Goal: Task Accomplishment & Management: Complete application form

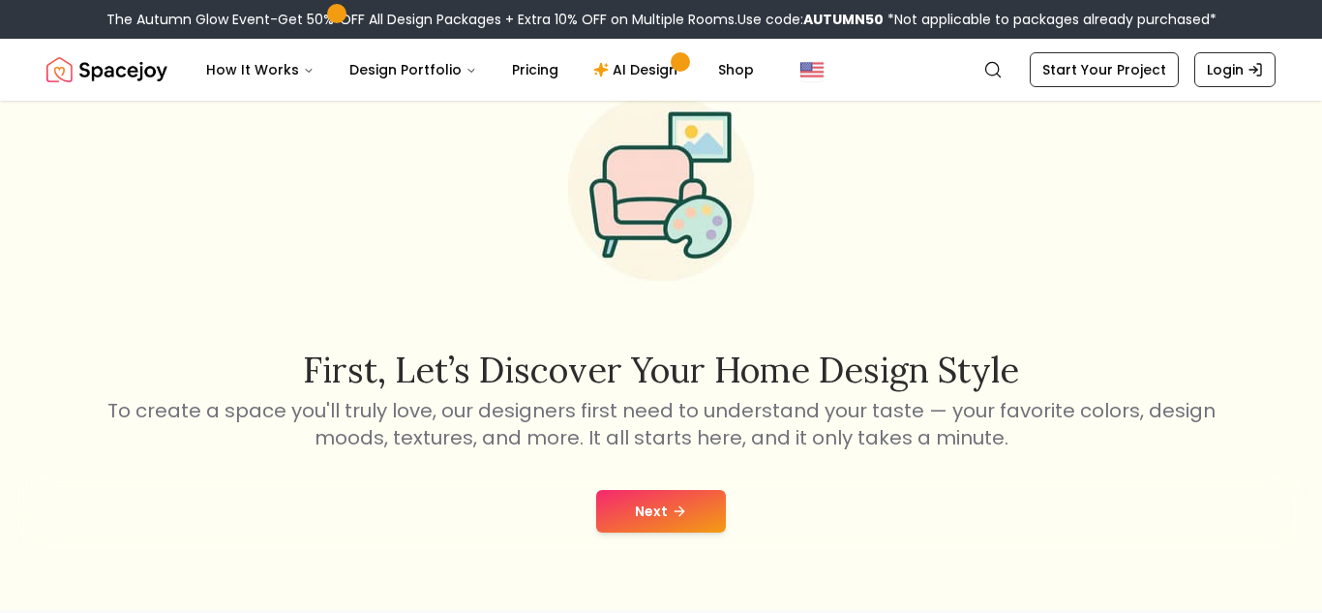
scroll to position [136, 0]
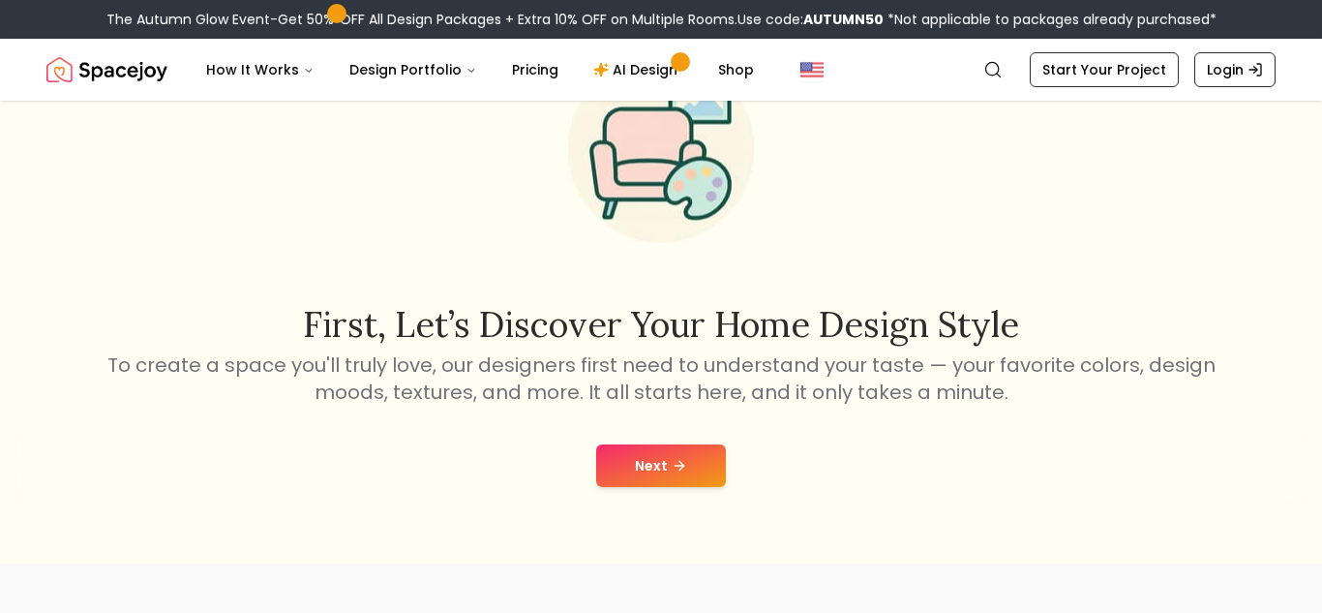
click at [658, 473] on button "Next" at bounding box center [661, 465] width 130 height 43
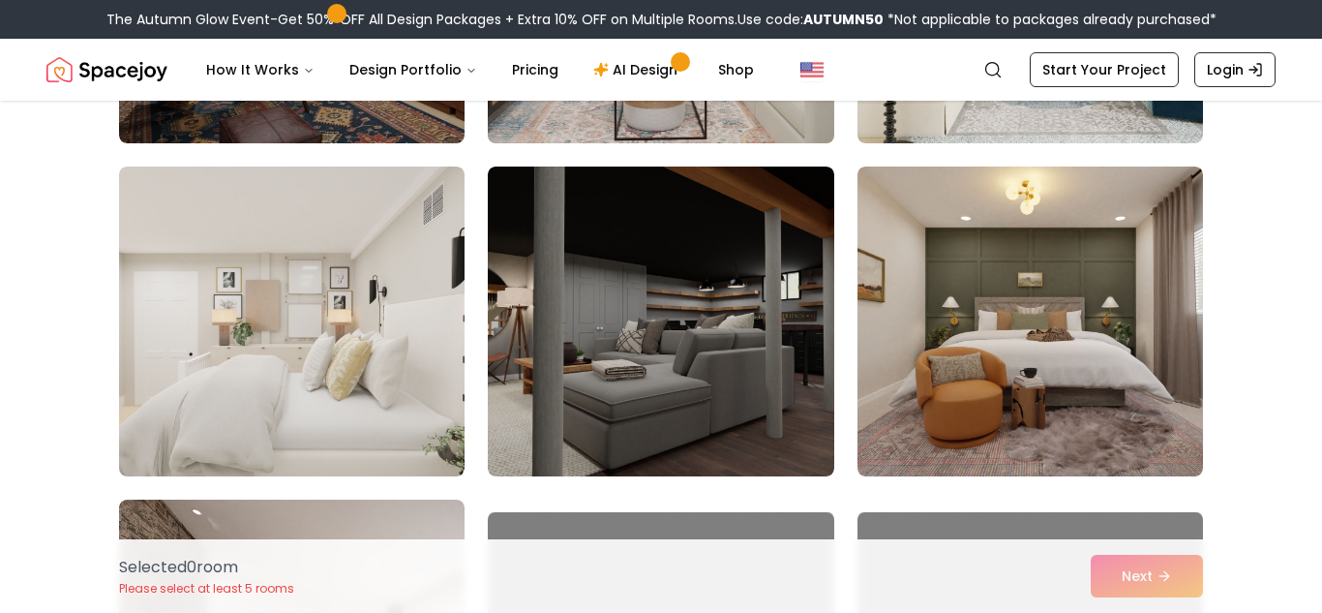
scroll to position [780, 0]
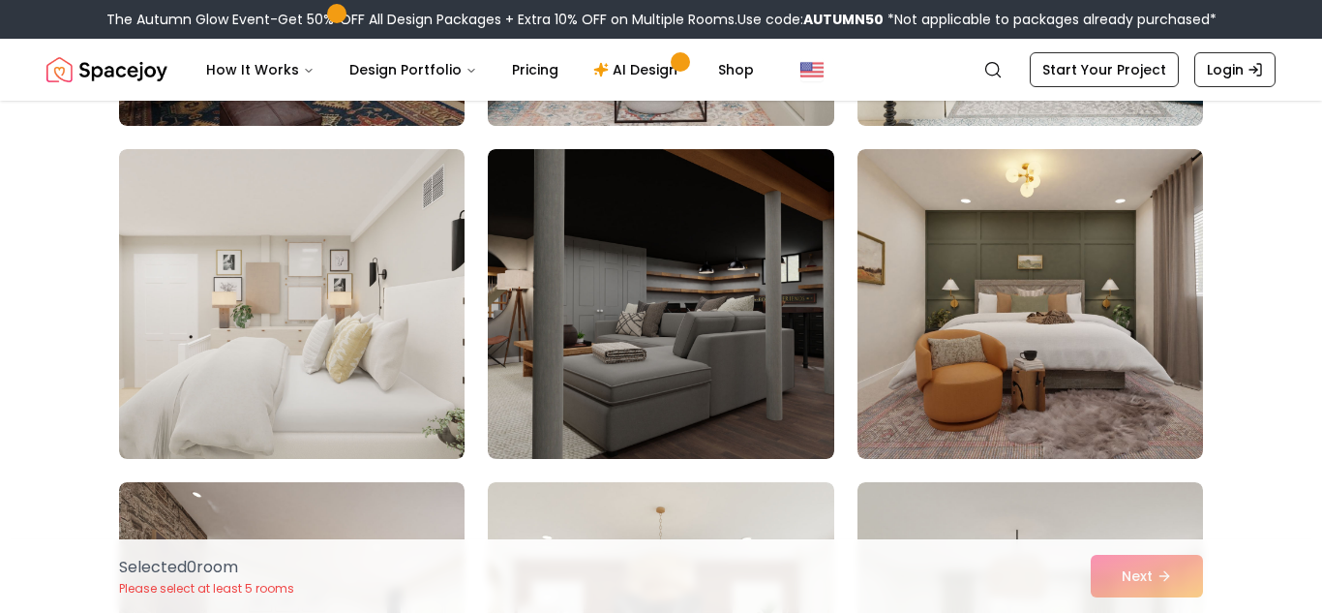
click at [639, 318] on img at bounding box center [660, 304] width 345 height 310
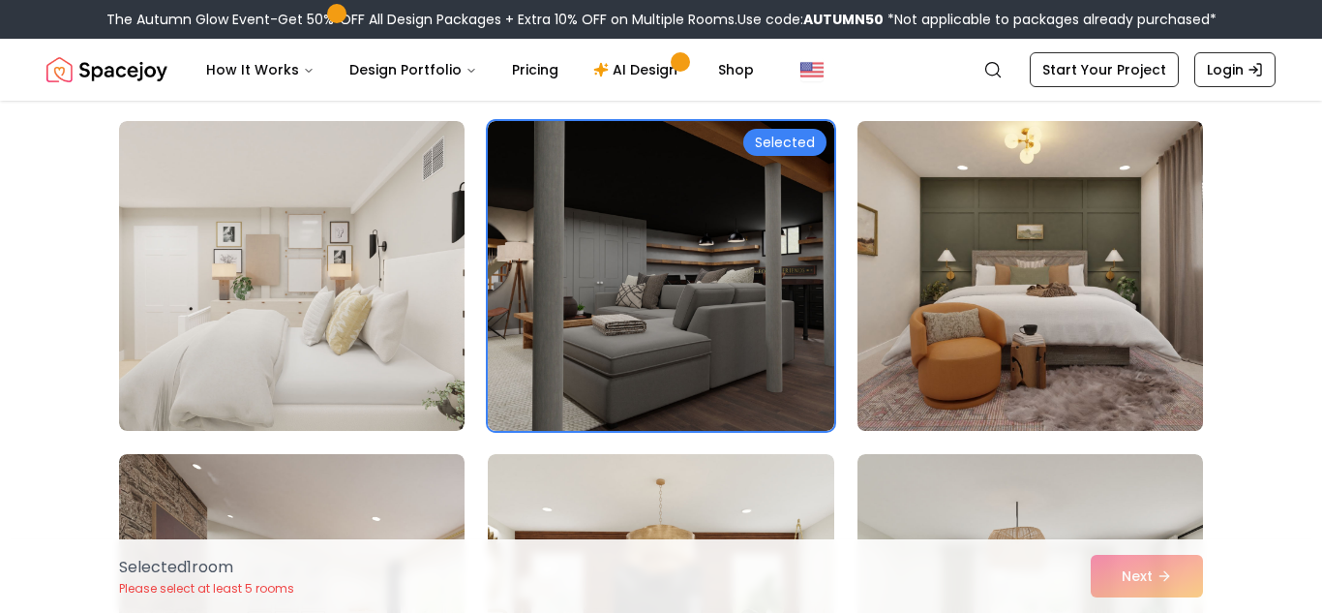
scroll to position [811, 0]
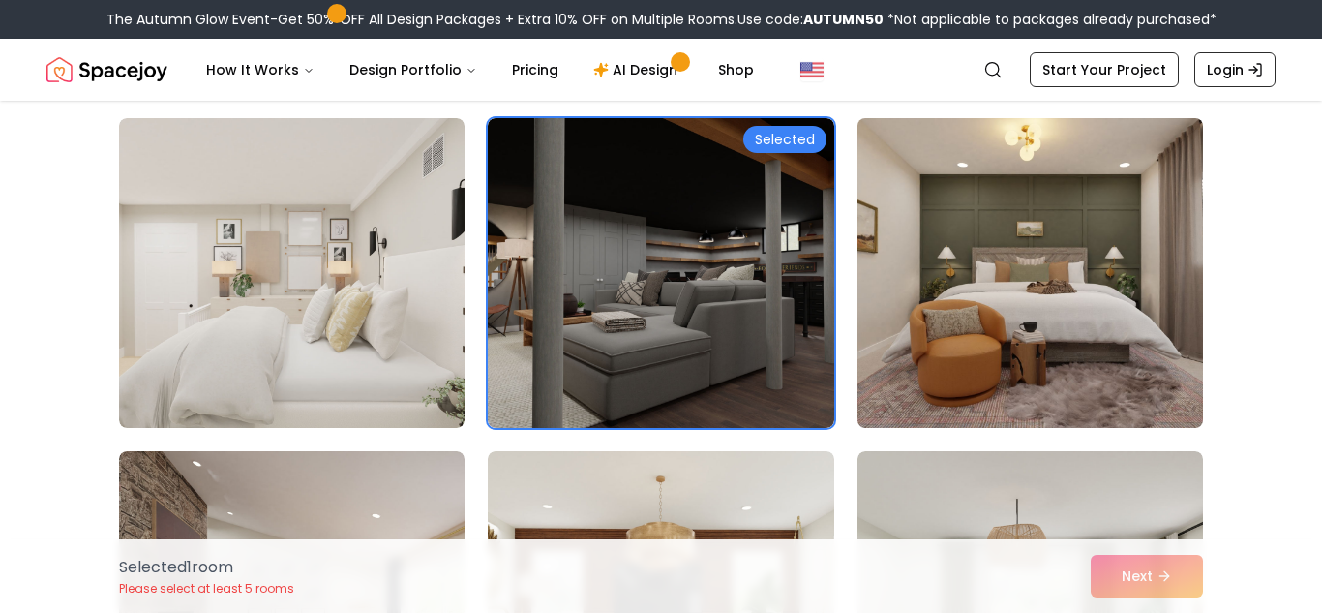
click at [1032, 276] on img at bounding box center [1030, 272] width 363 height 325
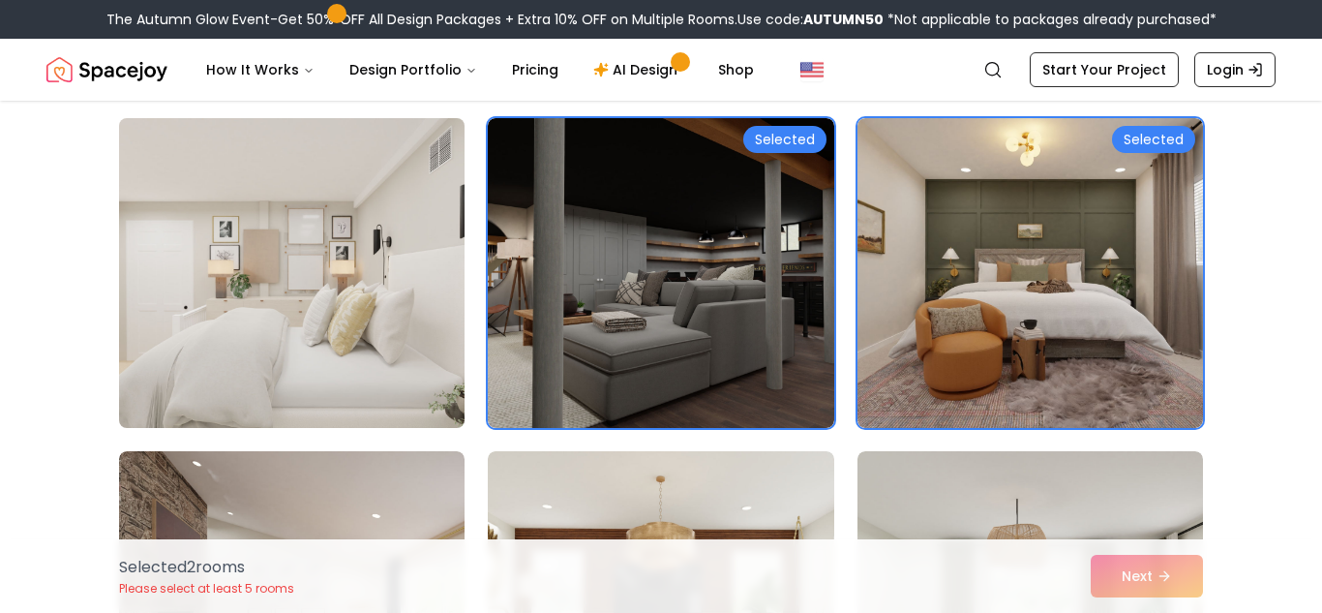
click at [342, 292] on img at bounding box center [291, 272] width 363 height 325
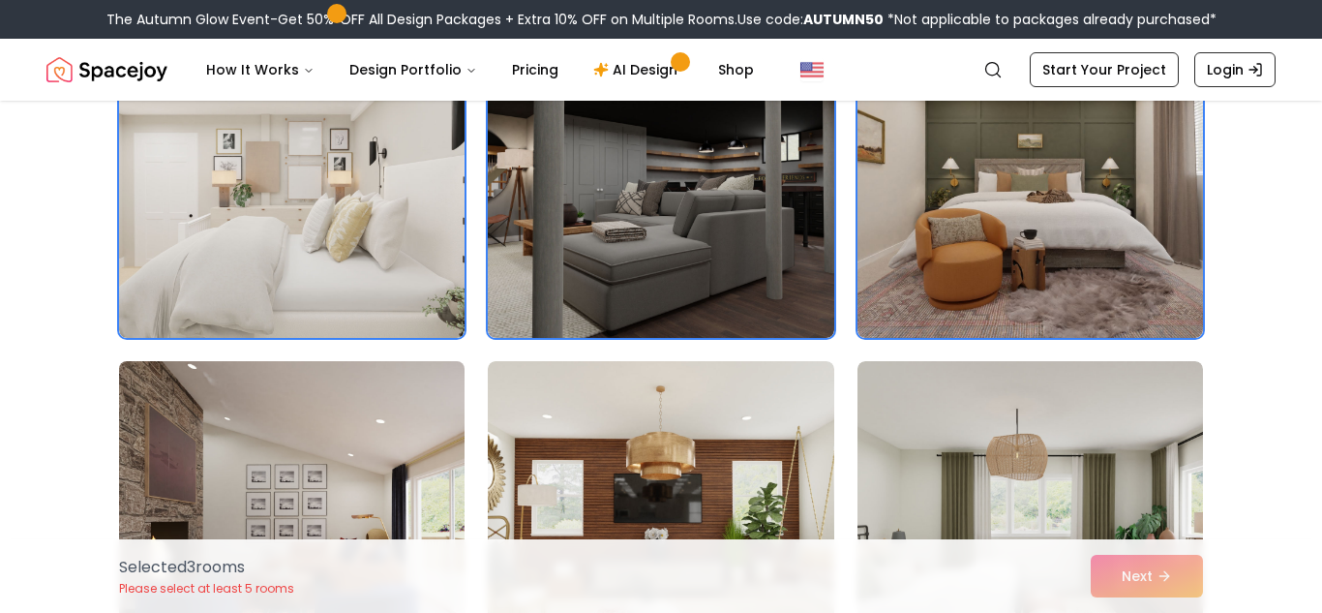
scroll to position [1069, 0]
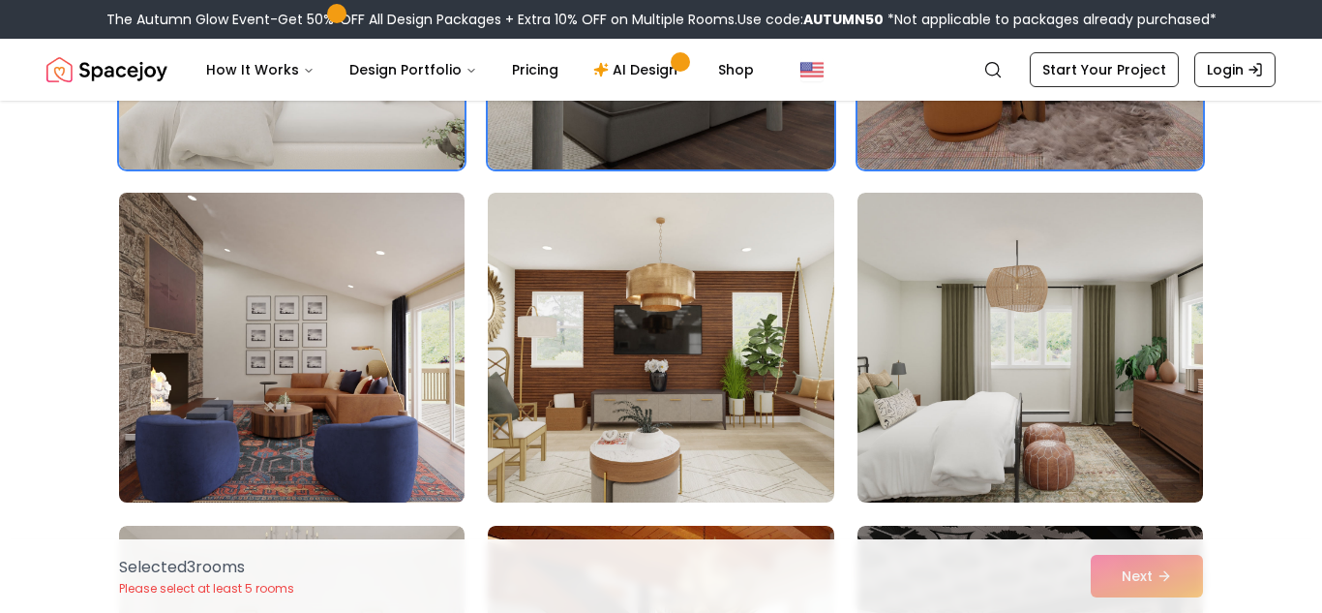
click at [381, 260] on img at bounding box center [291, 347] width 363 height 325
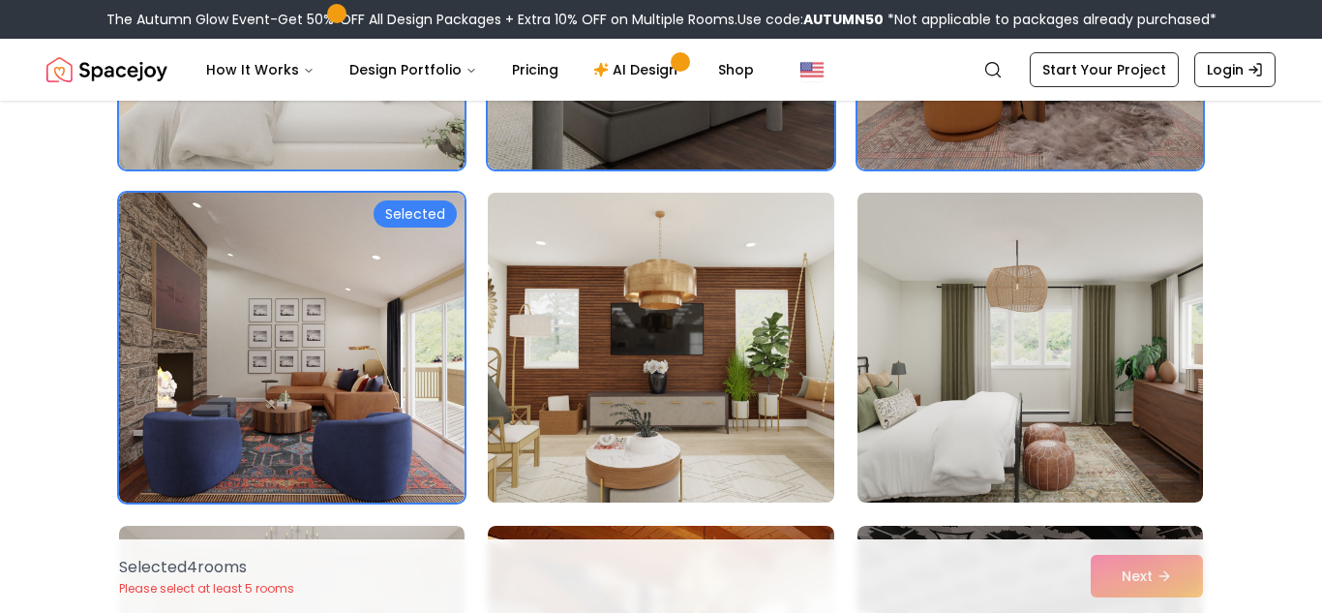
click at [609, 320] on img at bounding box center [660, 347] width 363 height 325
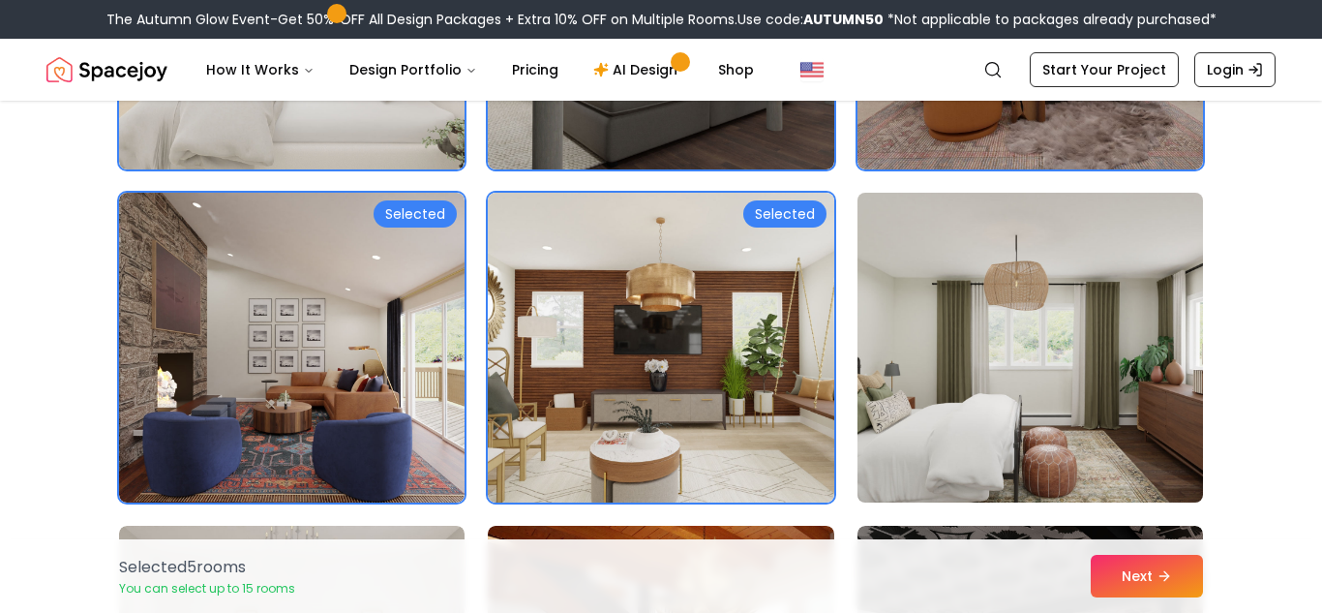
click at [942, 366] on img at bounding box center [1030, 347] width 363 height 325
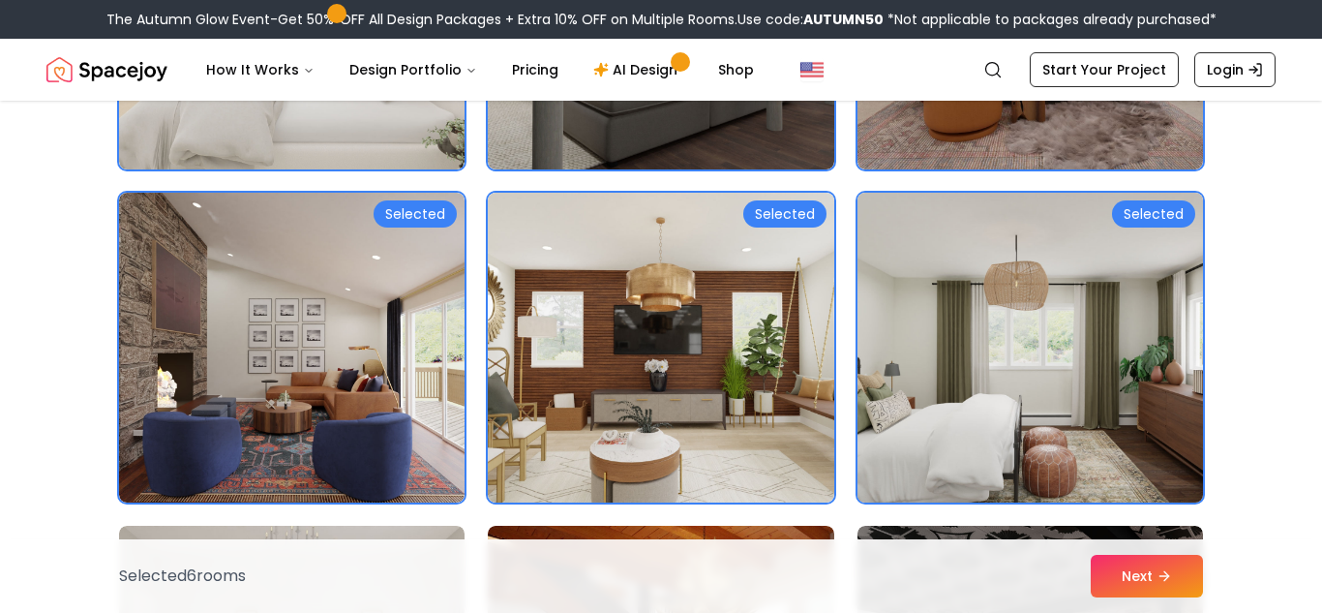
scroll to position [1060, 0]
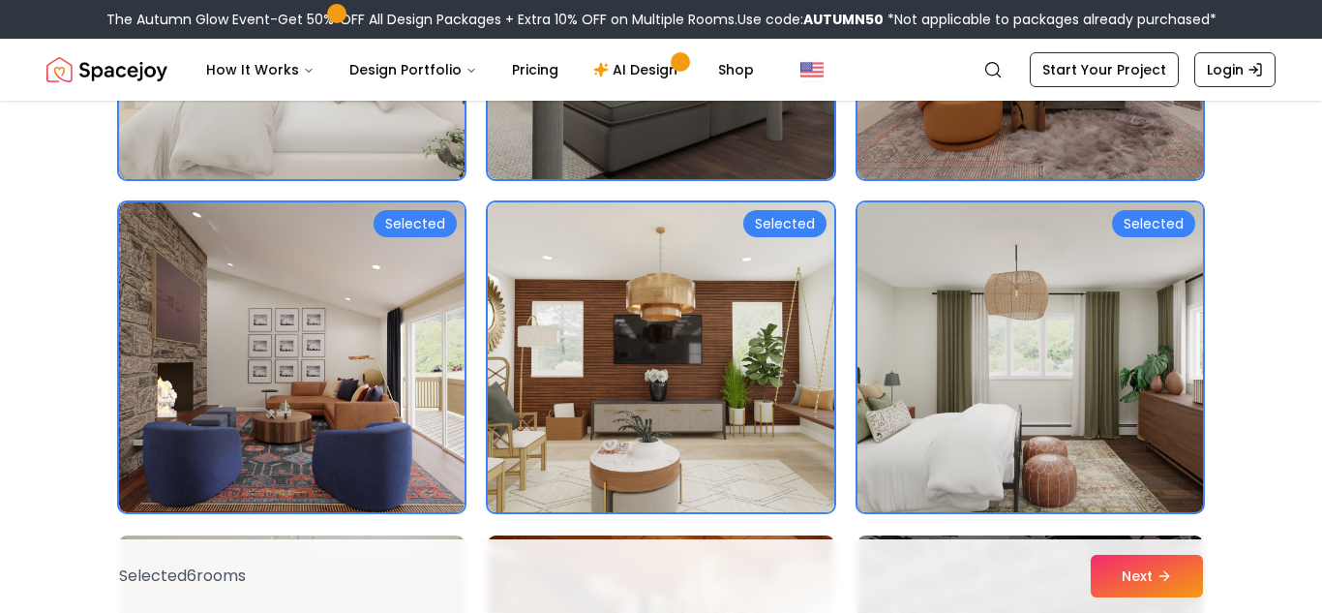
click at [942, 367] on img at bounding box center [1030, 356] width 363 height 325
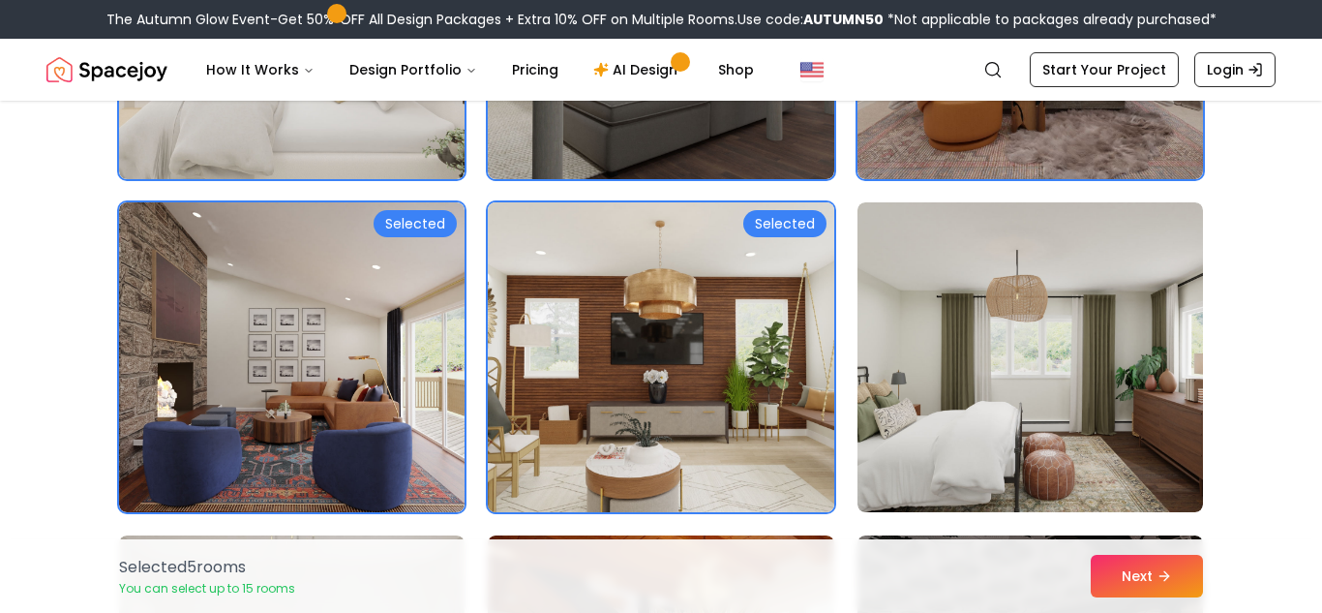
click at [647, 332] on img at bounding box center [660, 356] width 363 height 325
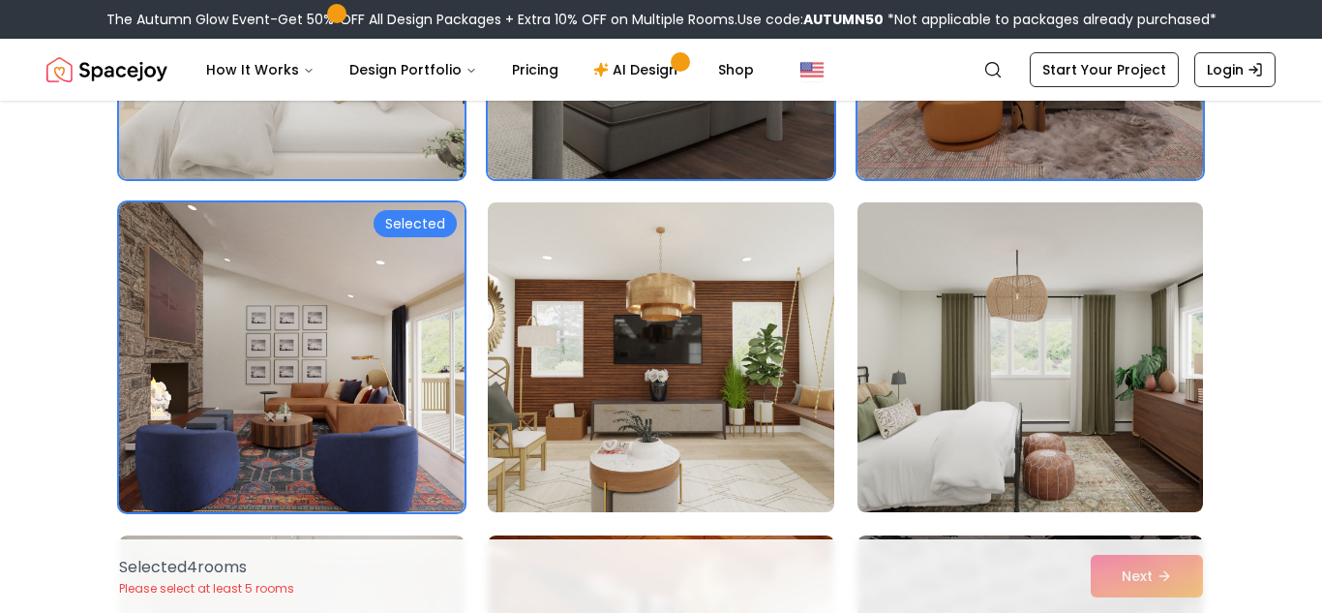
click at [344, 285] on img at bounding box center [291, 356] width 363 height 325
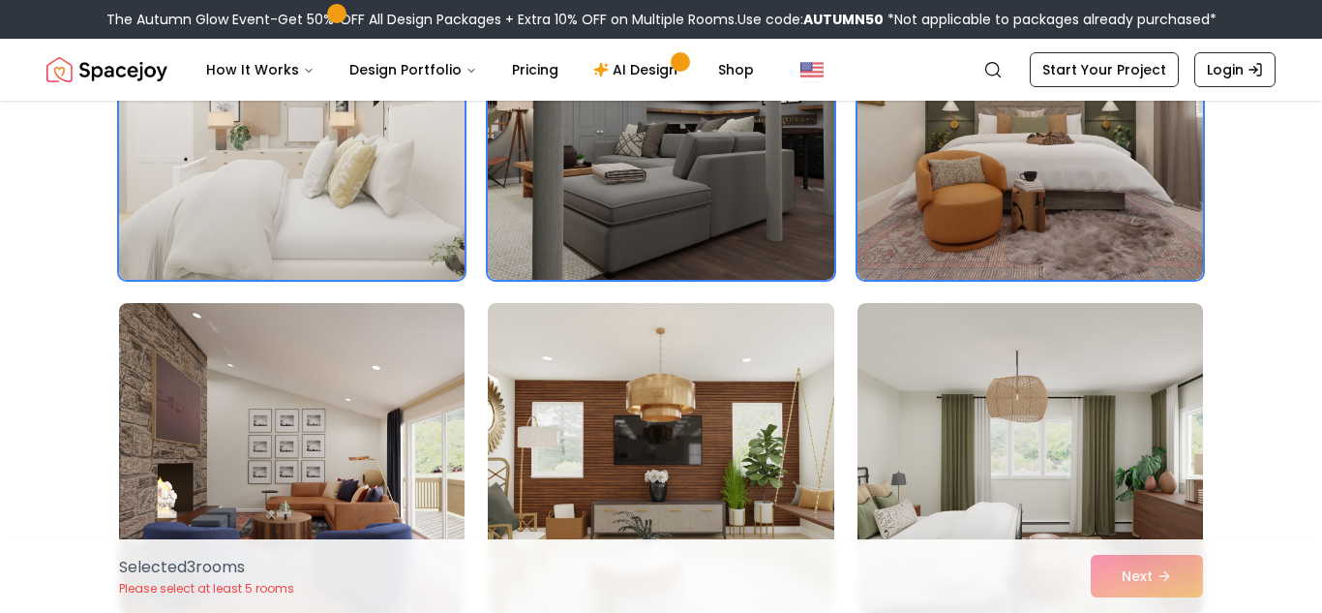
scroll to position [956, 0]
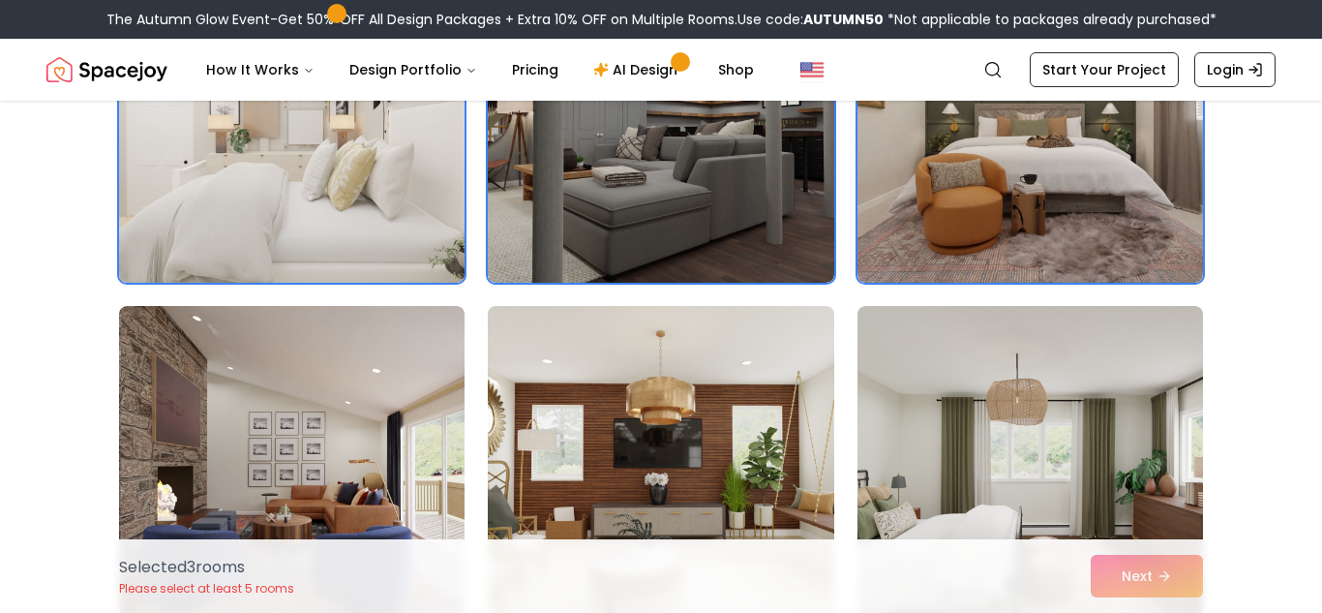
click at [374, 199] on img at bounding box center [291, 127] width 363 height 325
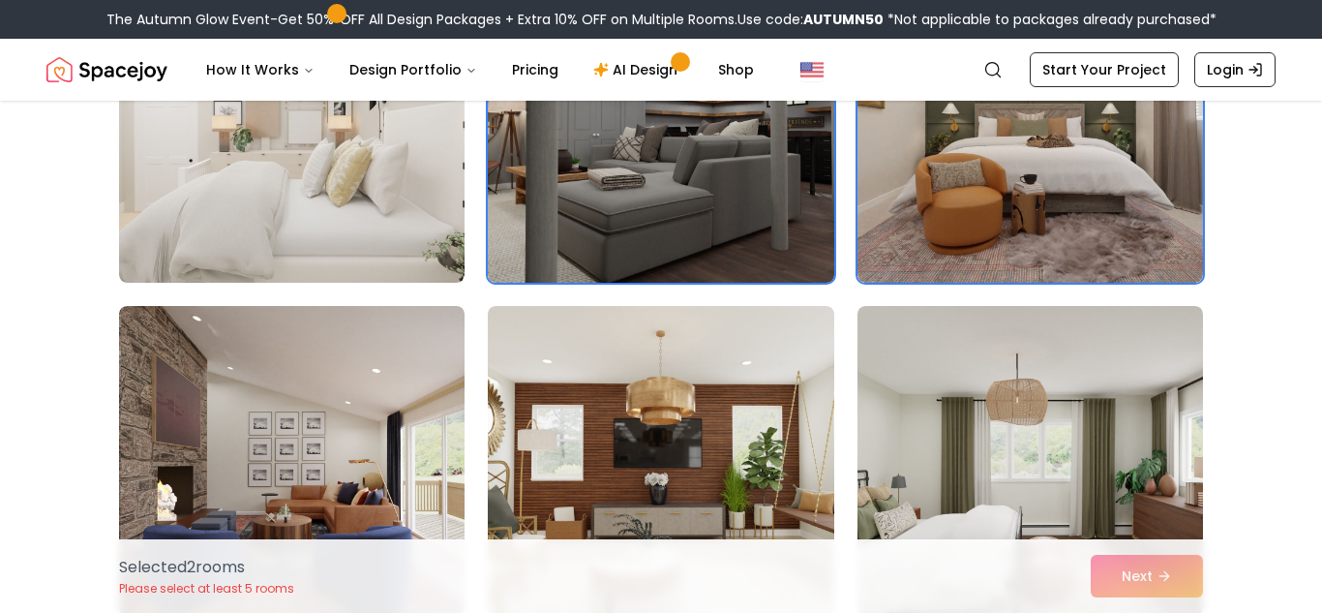
click at [636, 238] on img at bounding box center [660, 127] width 363 height 325
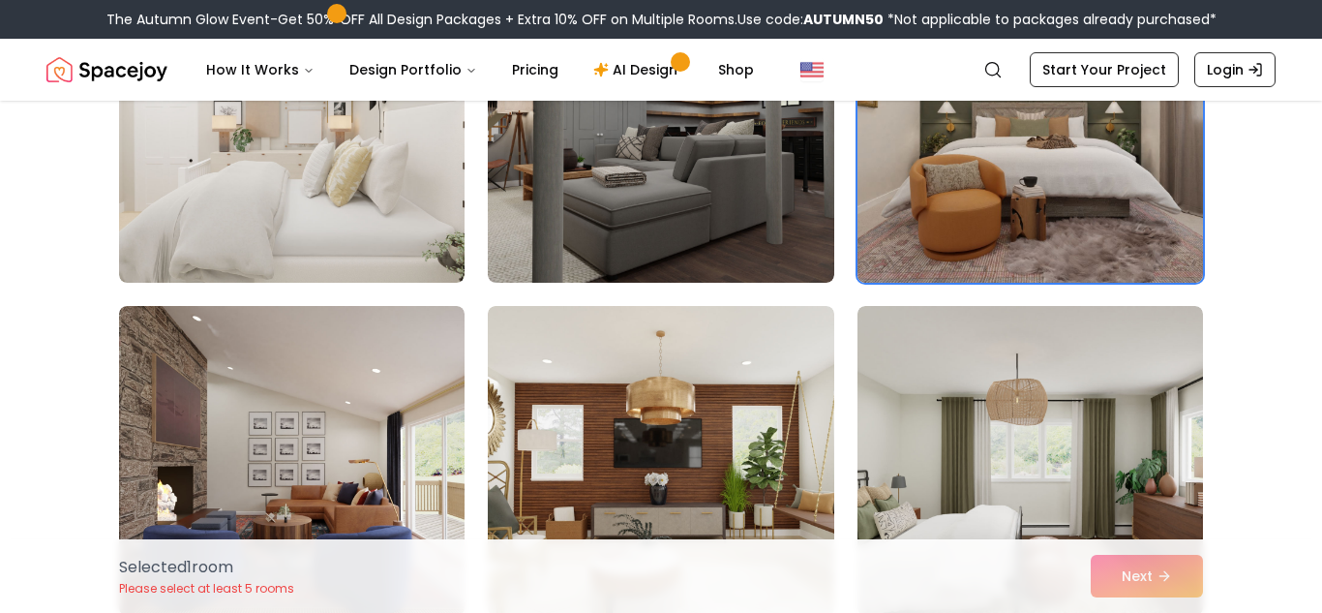
click at [987, 254] on img at bounding box center [1030, 127] width 363 height 325
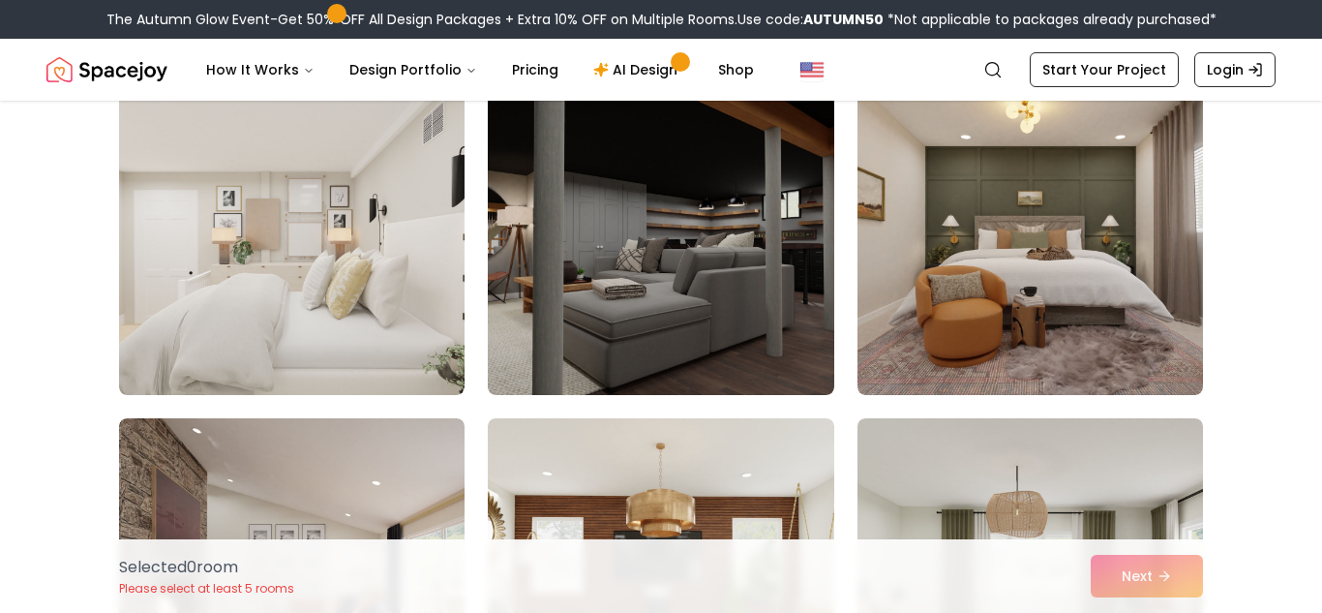
scroll to position [813, 0]
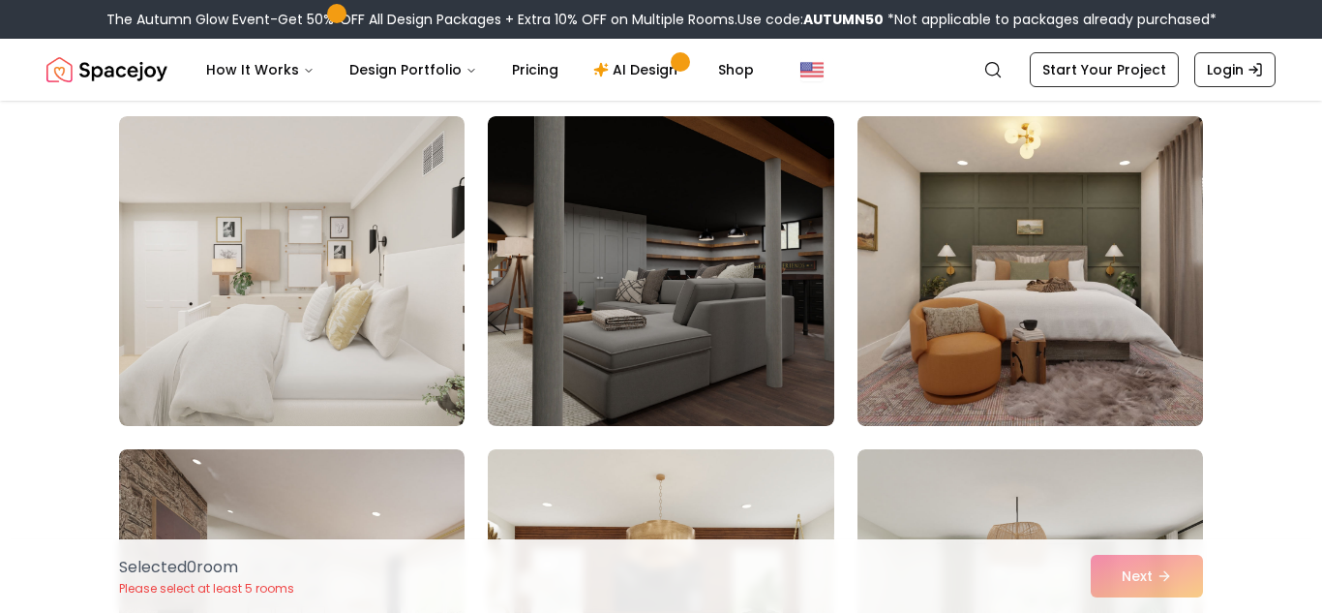
click at [959, 378] on img at bounding box center [1030, 270] width 363 height 325
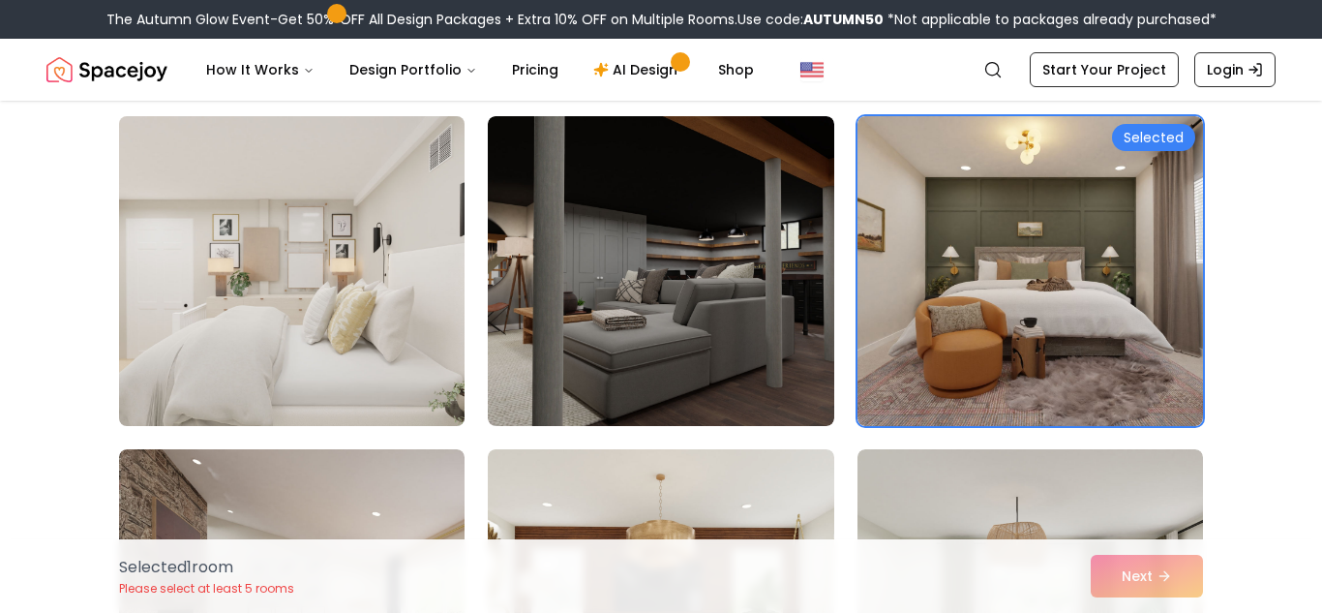
click at [410, 264] on img at bounding box center [291, 270] width 363 height 325
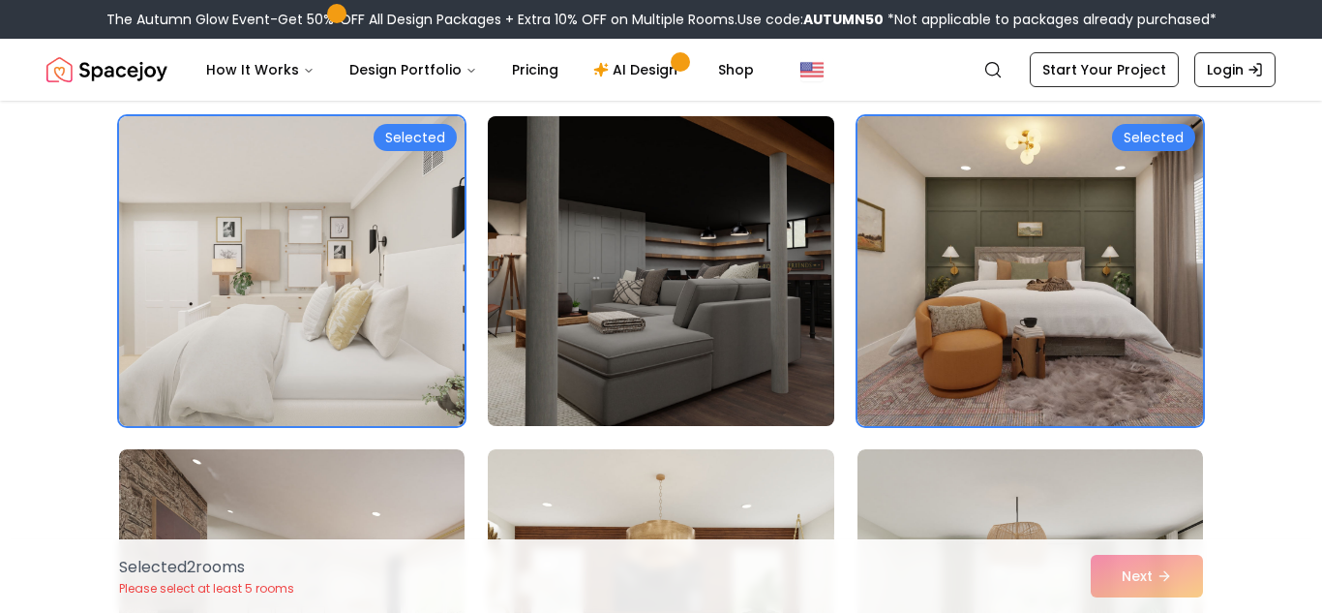
click at [622, 287] on img at bounding box center [660, 270] width 363 height 325
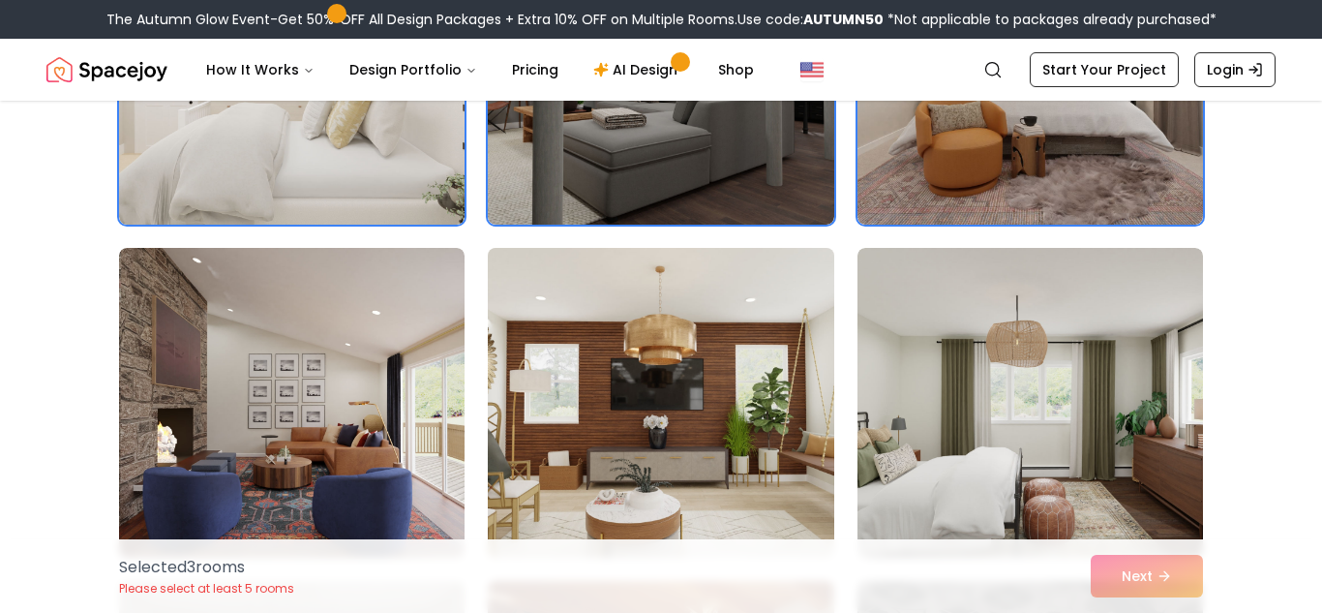
scroll to position [1256, 0]
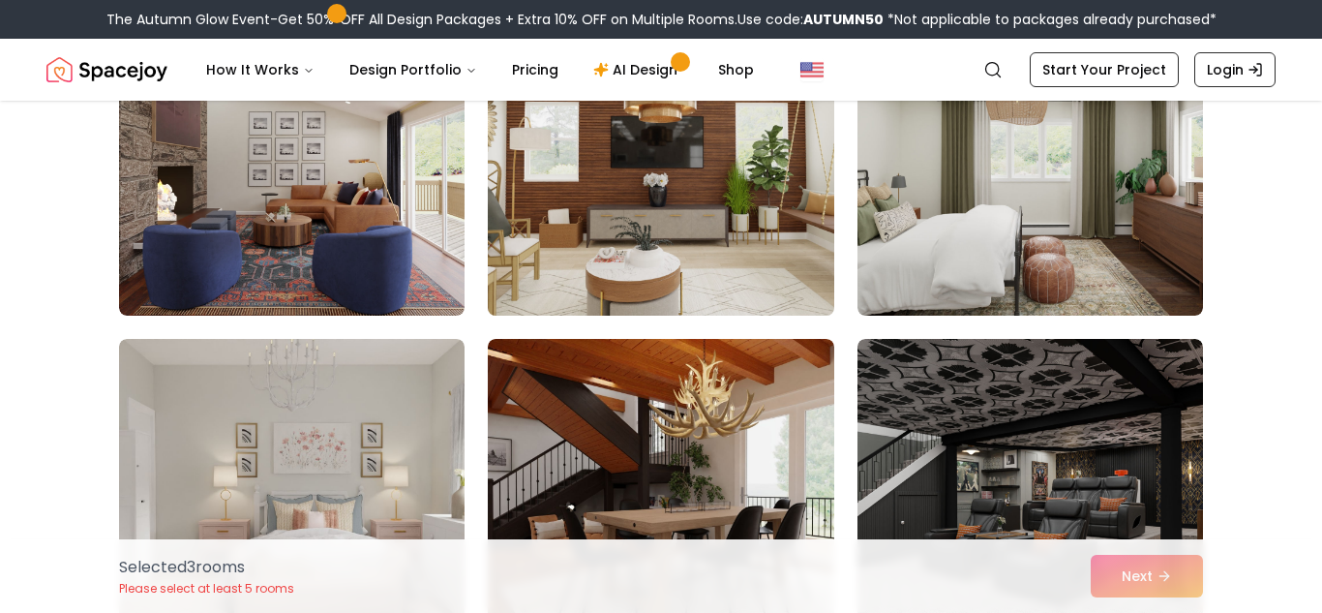
click at [690, 202] on img at bounding box center [660, 160] width 363 height 325
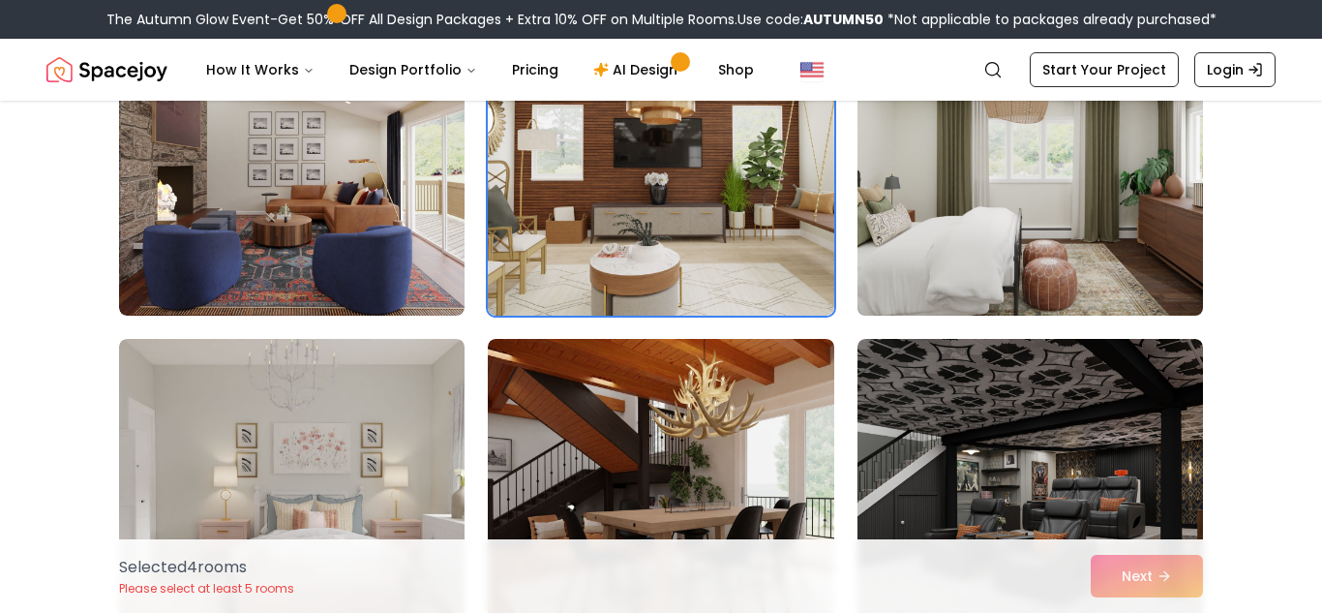
click at [926, 214] on img at bounding box center [1030, 160] width 363 height 325
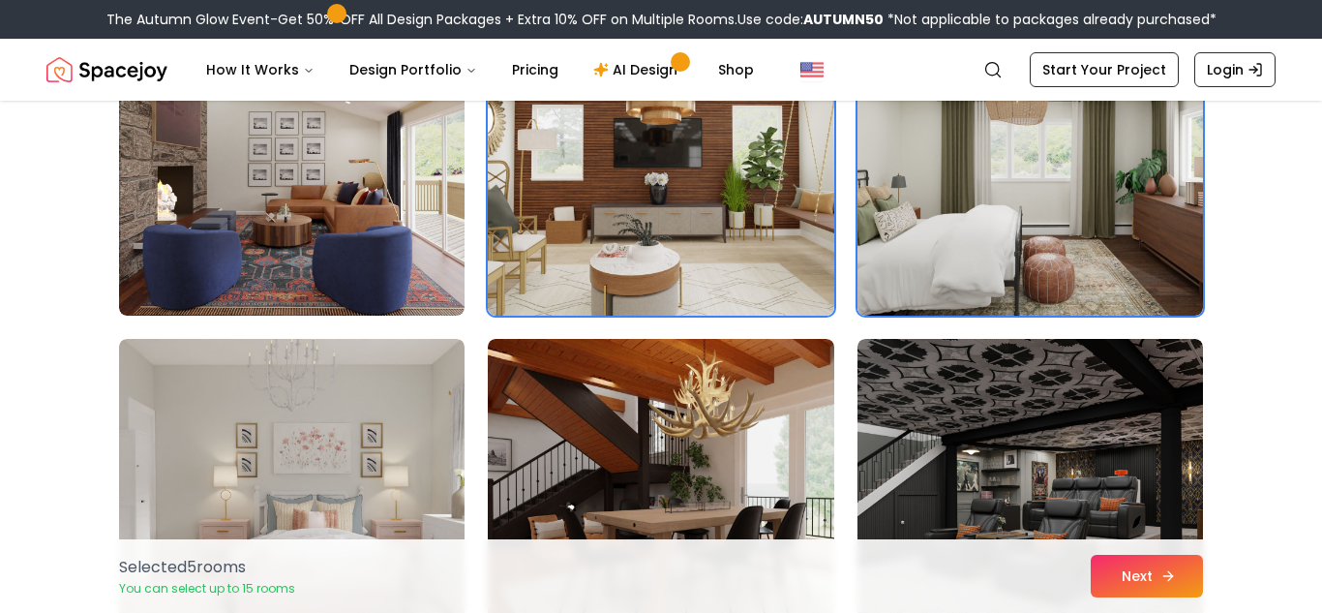
click at [1150, 577] on button "Next" at bounding box center [1147, 575] width 112 height 43
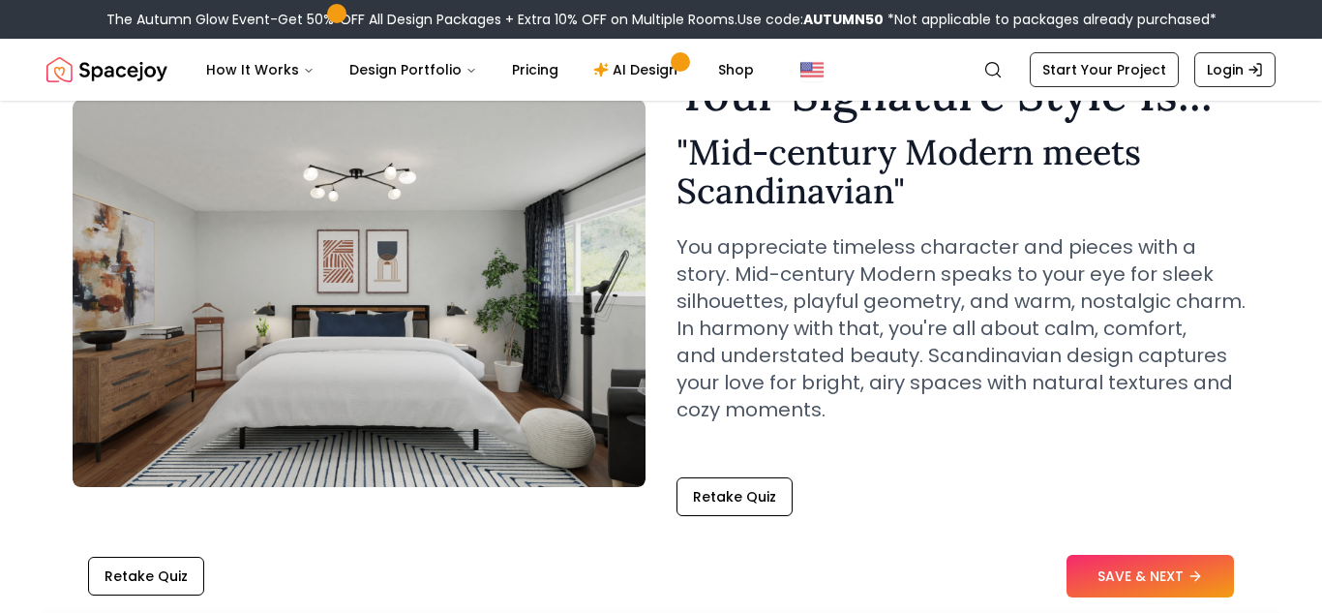
scroll to position [112, 0]
